Goal: Learn about a topic

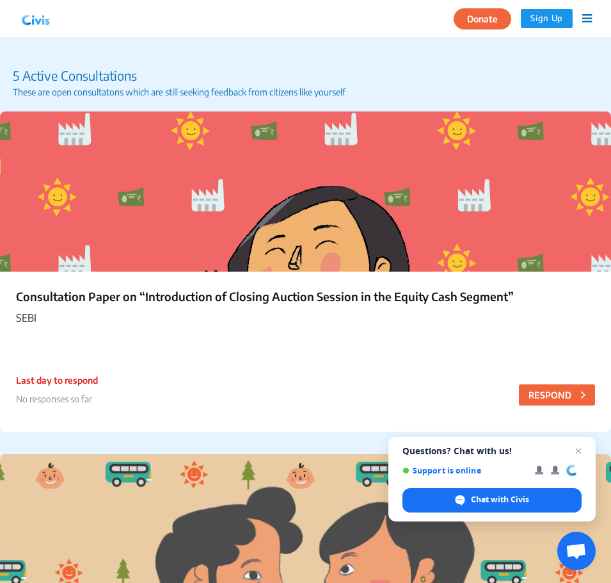
click at [29, 21] on img at bounding box center [35, 18] width 33 height 19
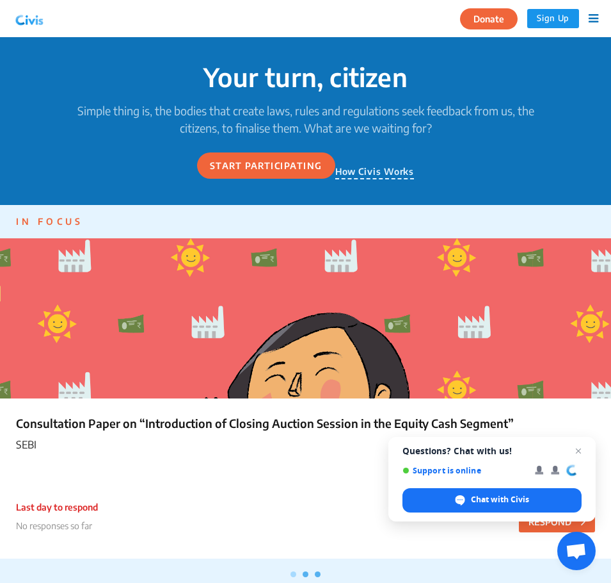
click at [592, 17] on icon at bounding box center [594, 19] width 10 height 12
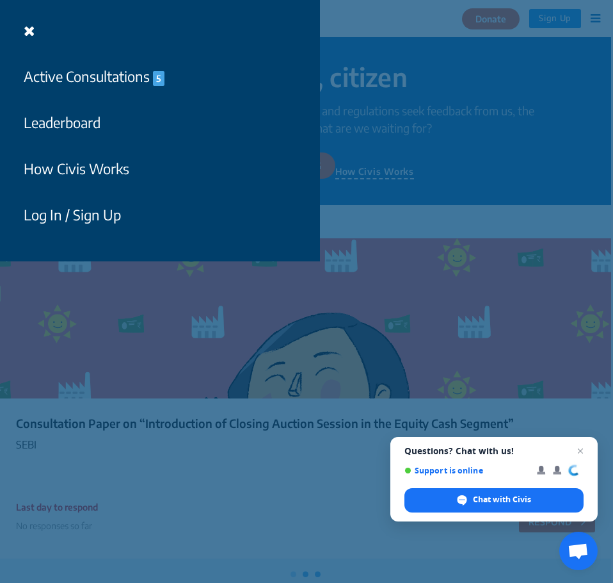
click at [95, 176] on button "How Civis Works" at bounding box center [76, 169] width 122 height 30
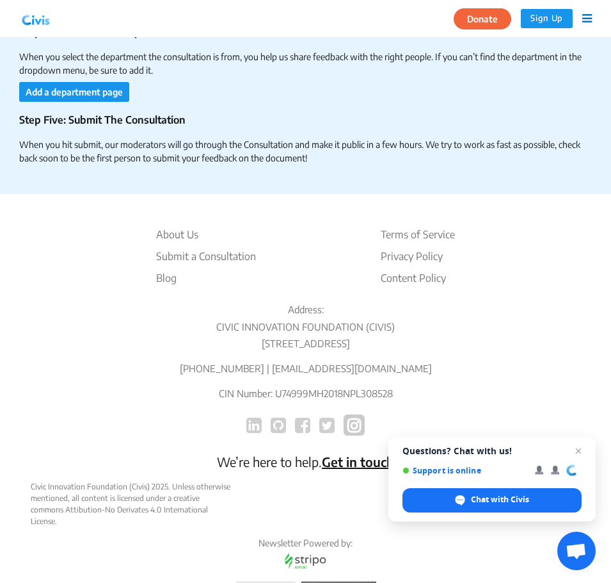
scroll to position [3767, 0]
